Goal: Task Accomplishment & Management: Use online tool/utility

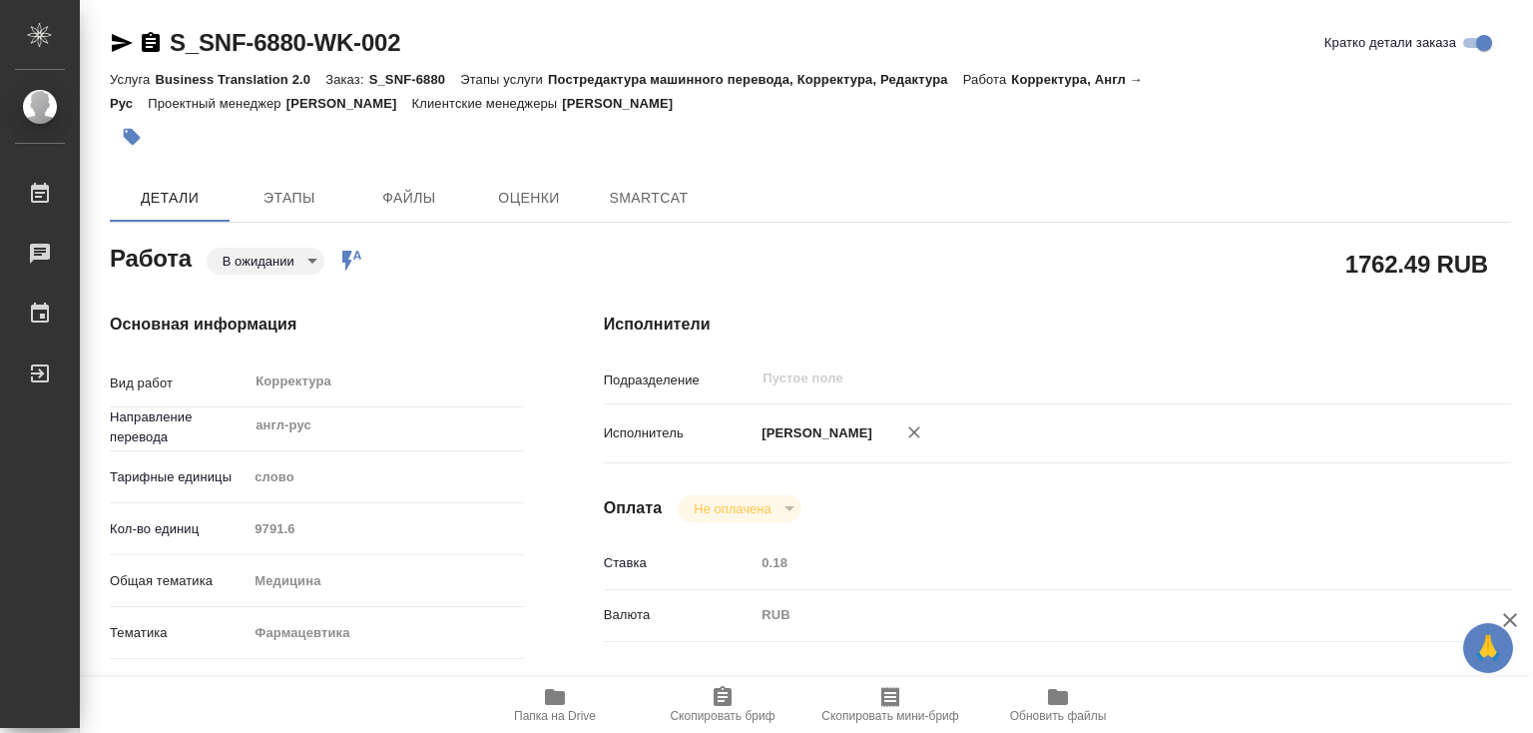
type textarea "x"
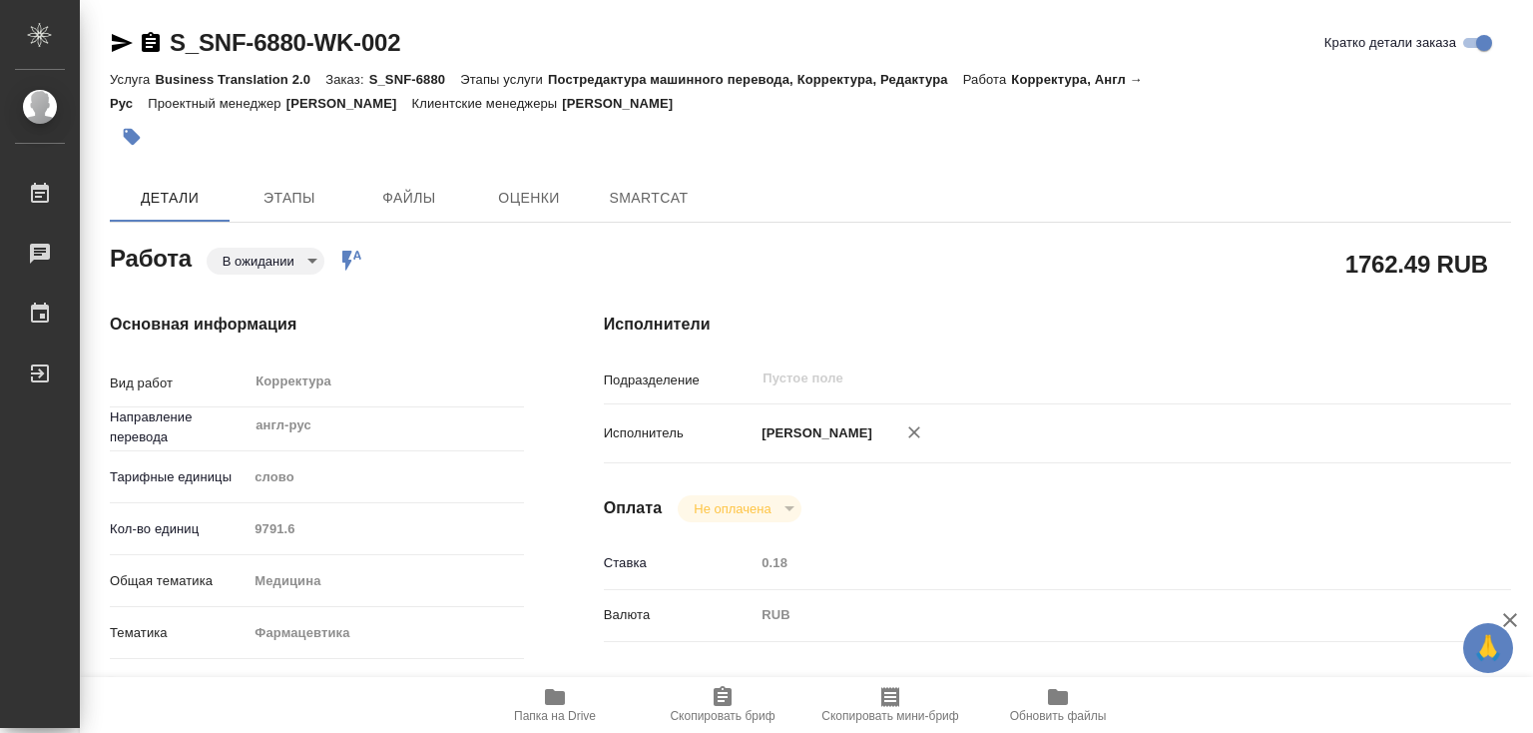
type textarea "x"
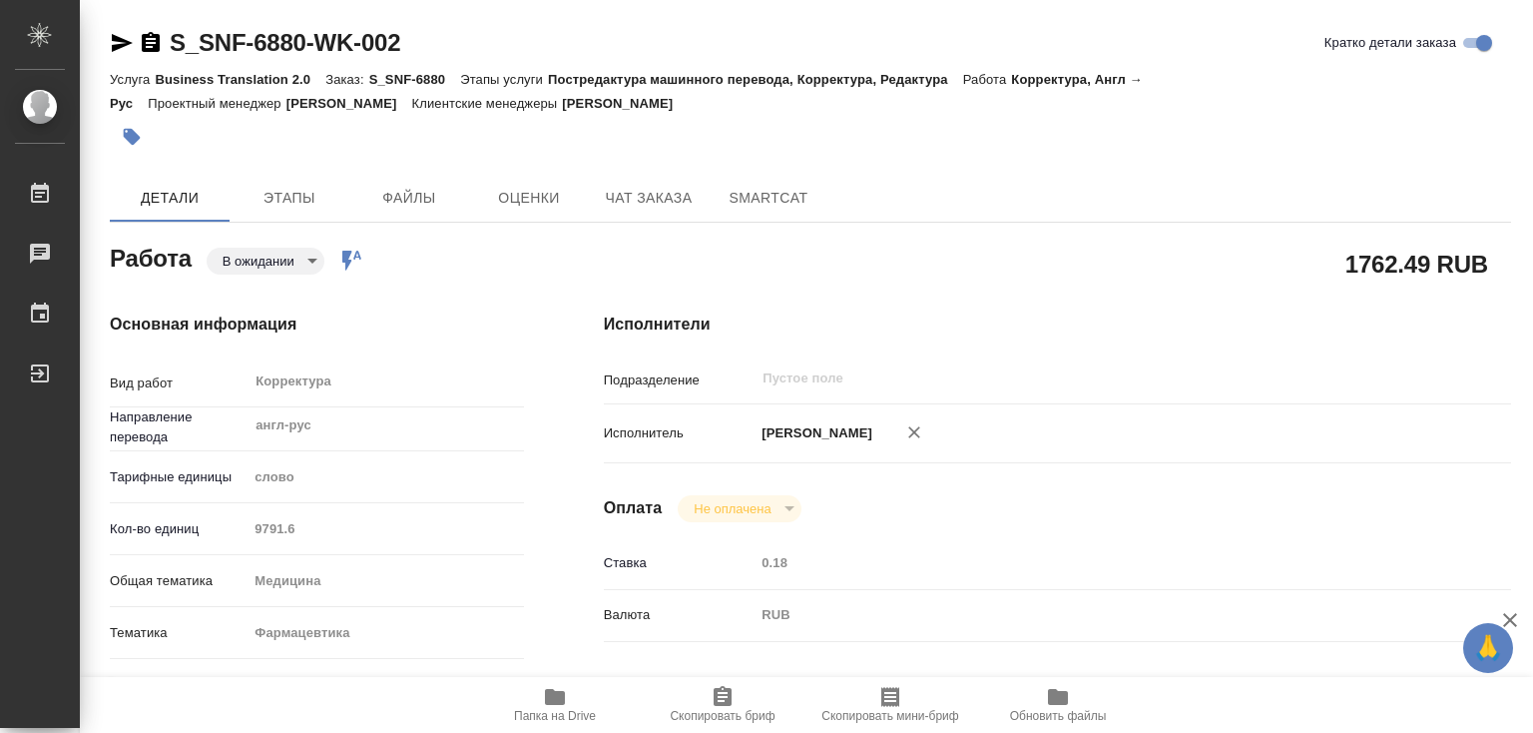
click at [561, 698] on icon "button" at bounding box center [555, 697] width 20 height 16
type textarea "x"
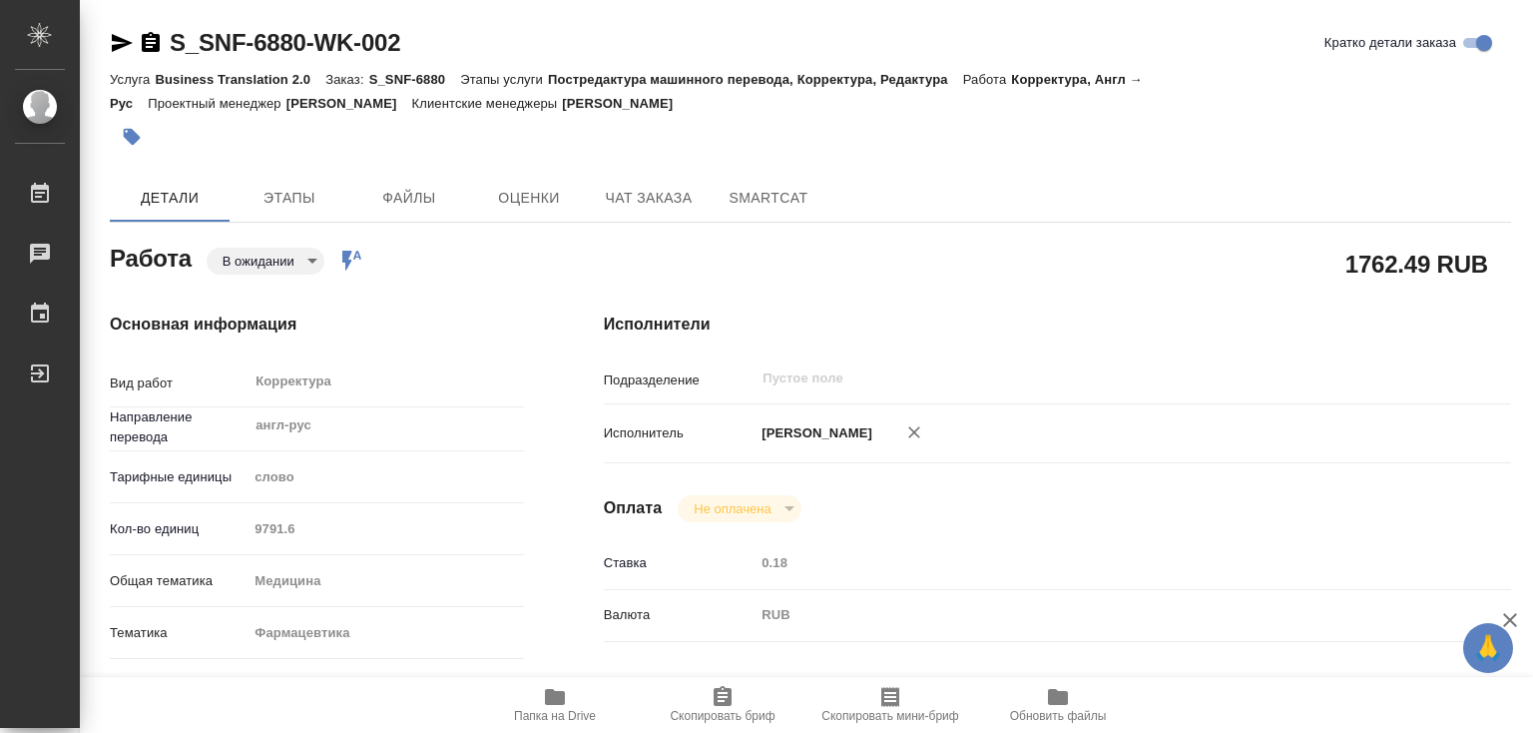
type textarea "x"
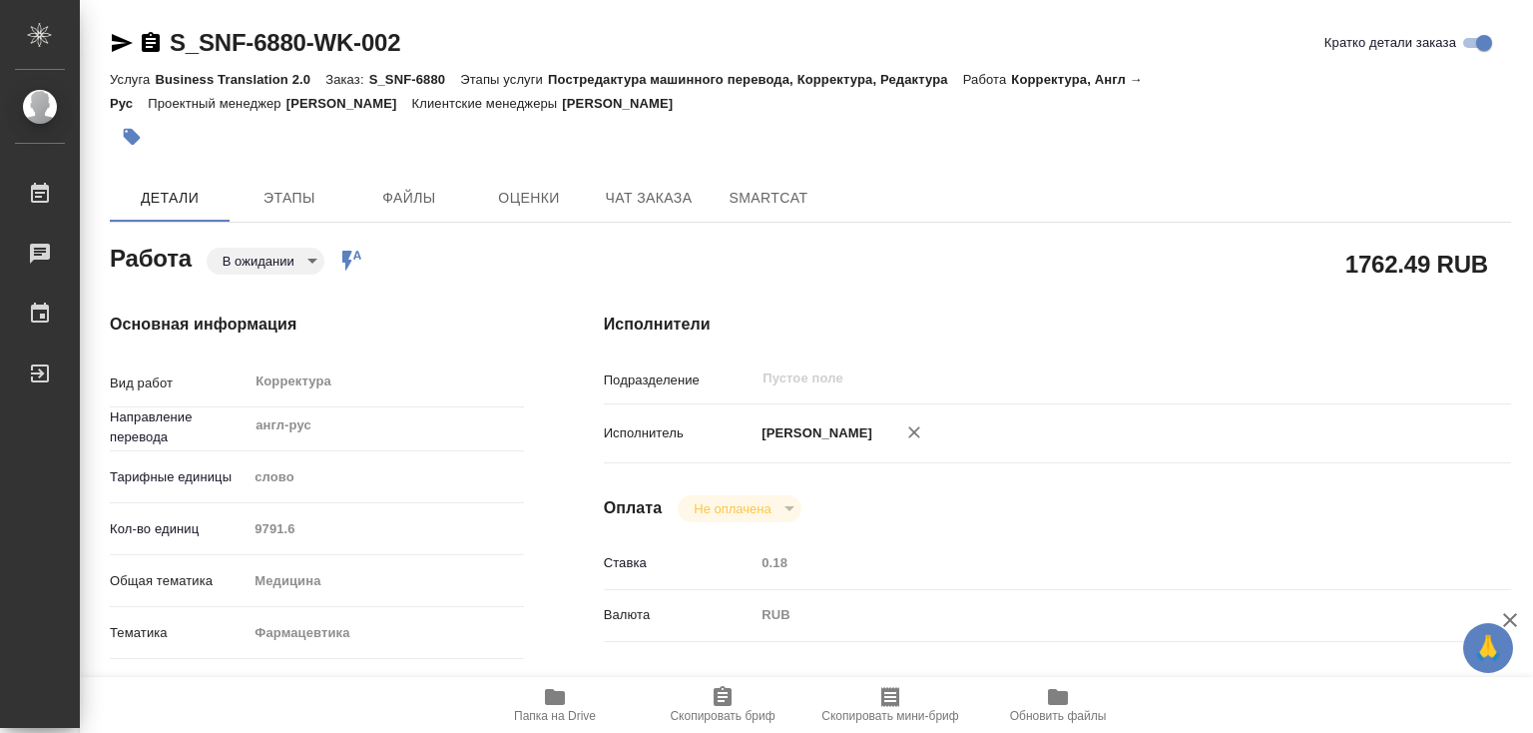
type textarea "x"
